Goal: Communication & Community: Ask a question

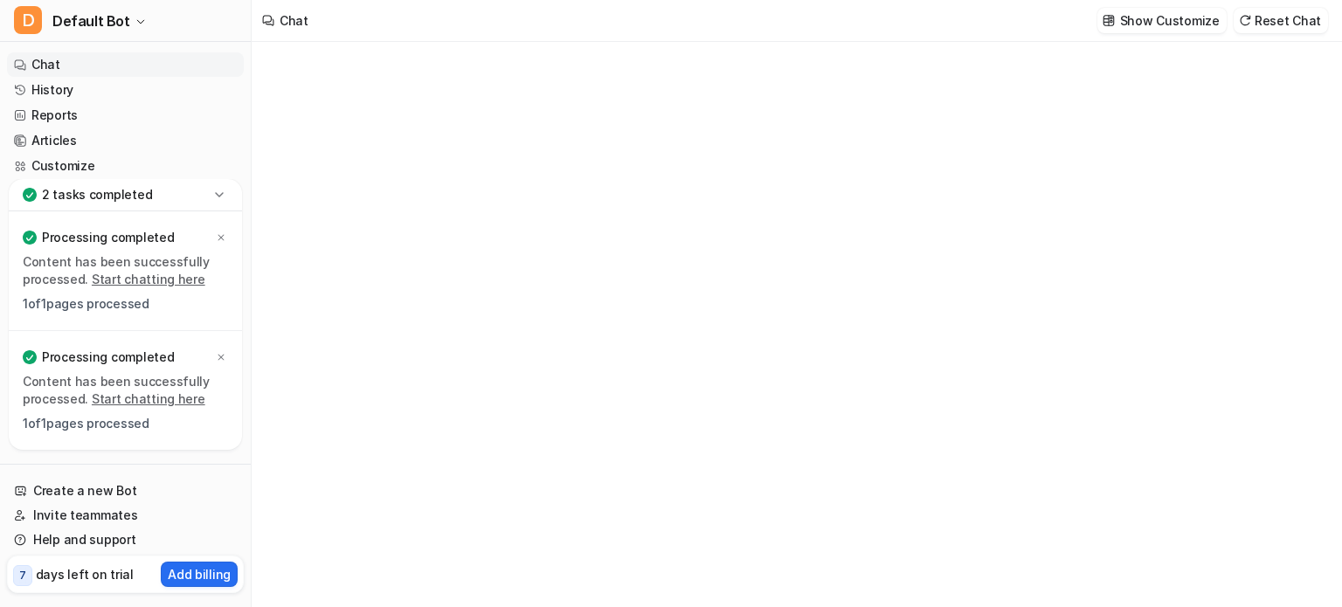
type textarea "**********"
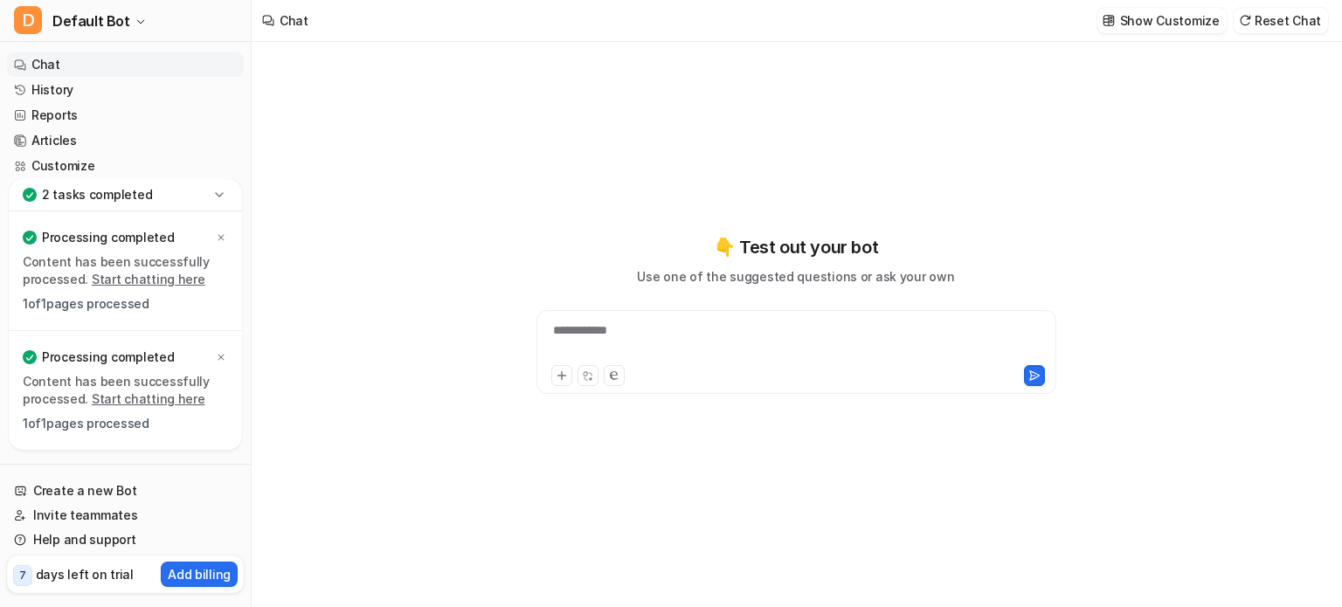
click at [714, 347] on div "**********" at bounding box center [796, 342] width 511 height 40
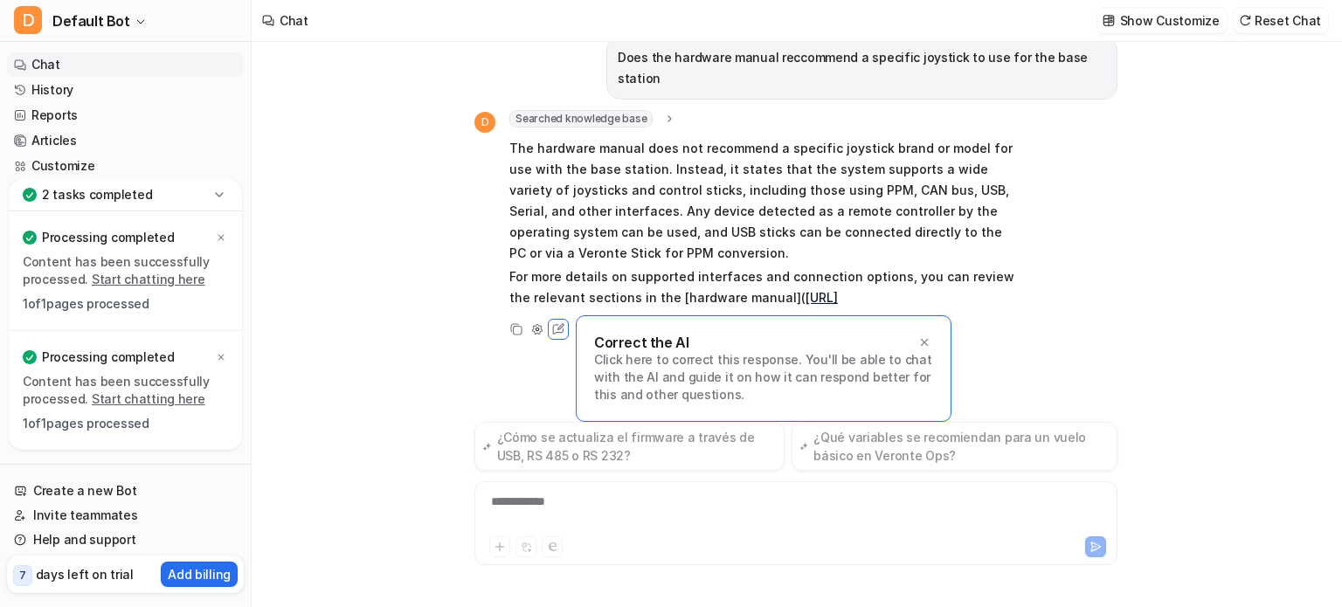
scroll to position [3, 0]
